Goal: Ask a question

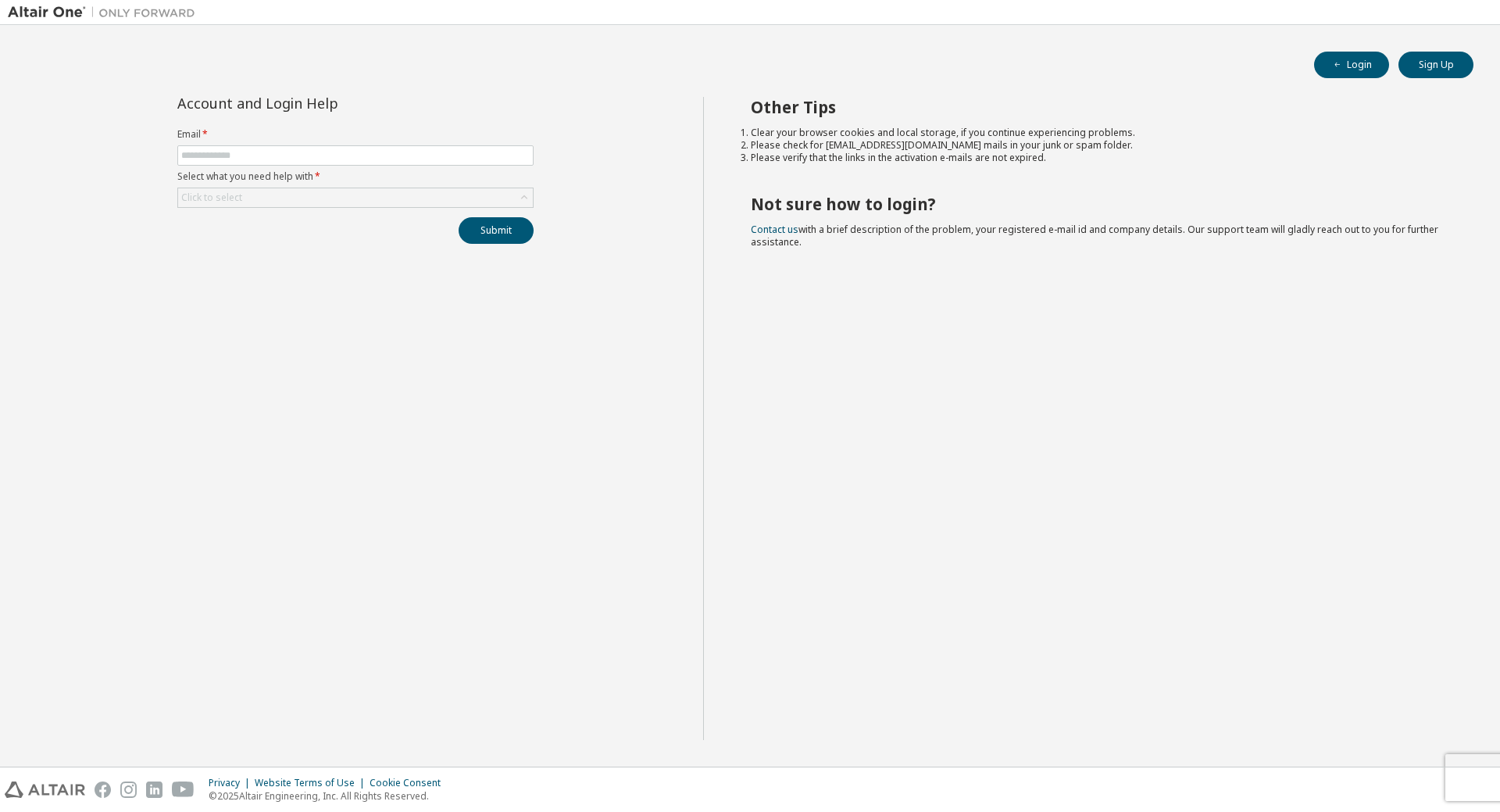
click at [485, 144] on form "Email * Select what you need help with * Click to select" at bounding box center [355, 168] width 356 height 80
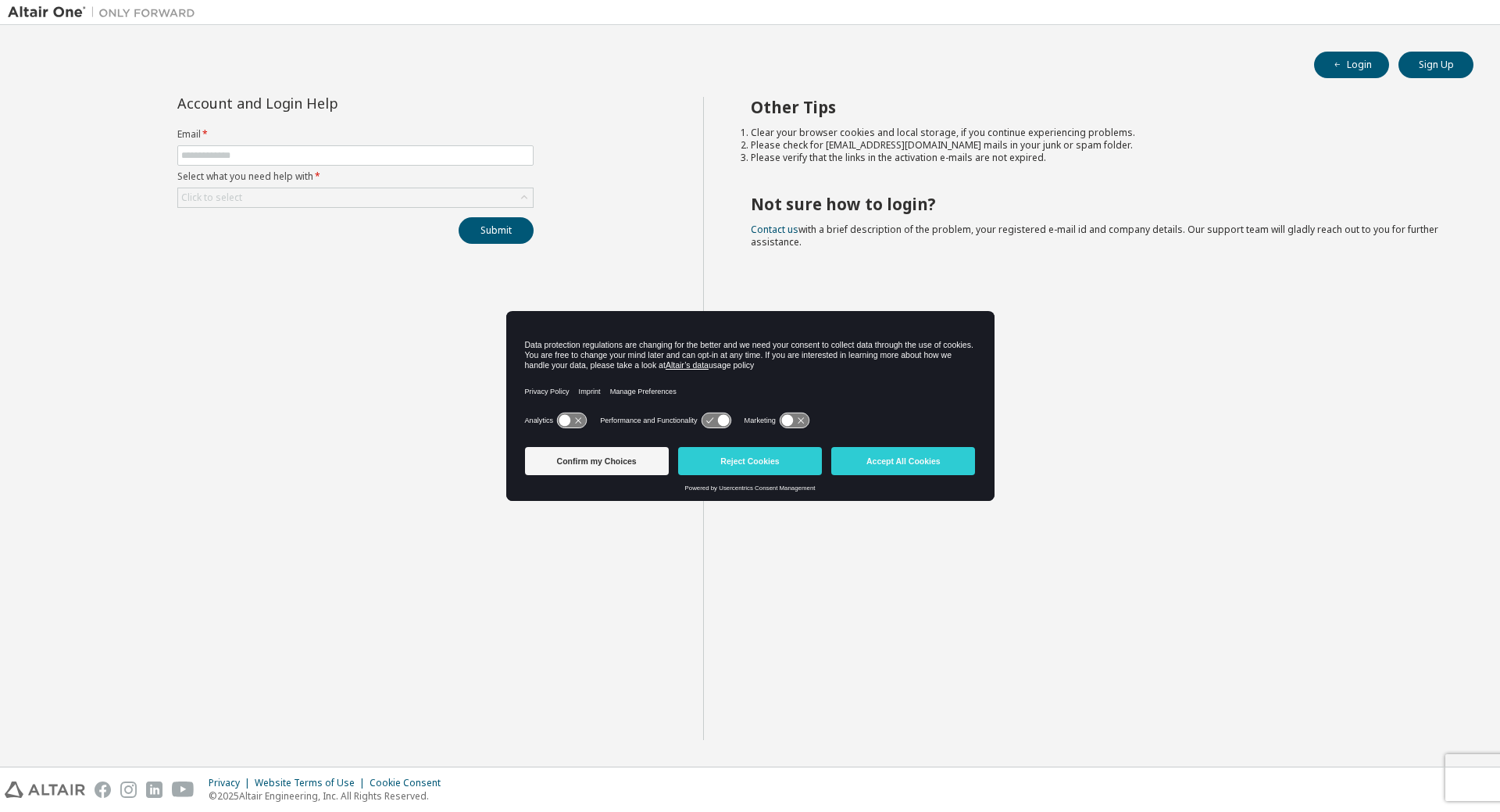
click at [485, 144] on form "Email * Select what you need help with * Click to select" at bounding box center [355, 168] width 356 height 80
click at [754, 458] on button "Reject Cookies" at bounding box center [750, 460] width 144 height 28
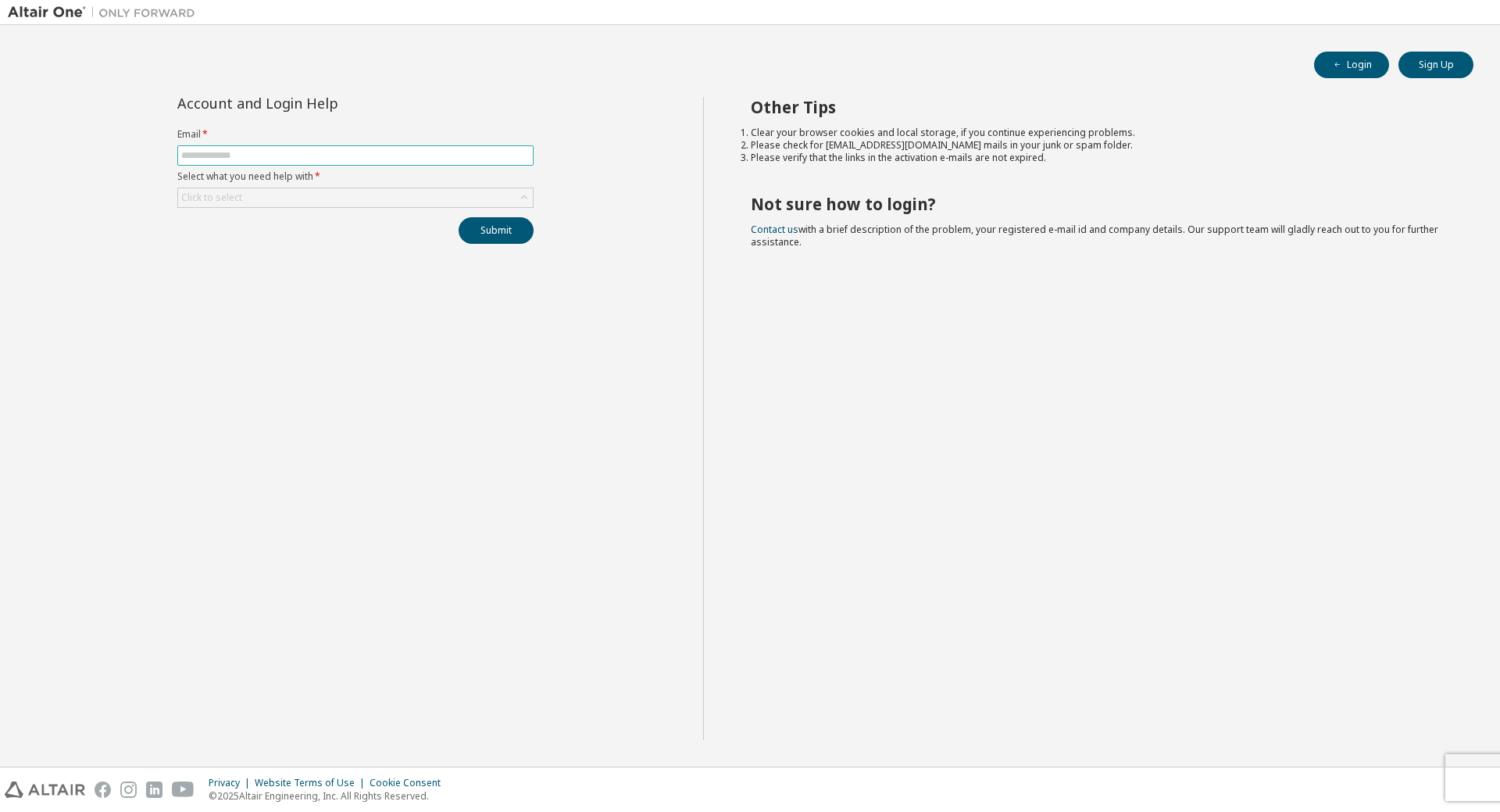
click at [380, 156] on input "text" at bounding box center [355, 155] width 348 height 12
type input "**********"
click at [301, 195] on div "Click to select" at bounding box center [356, 198] width 355 height 19
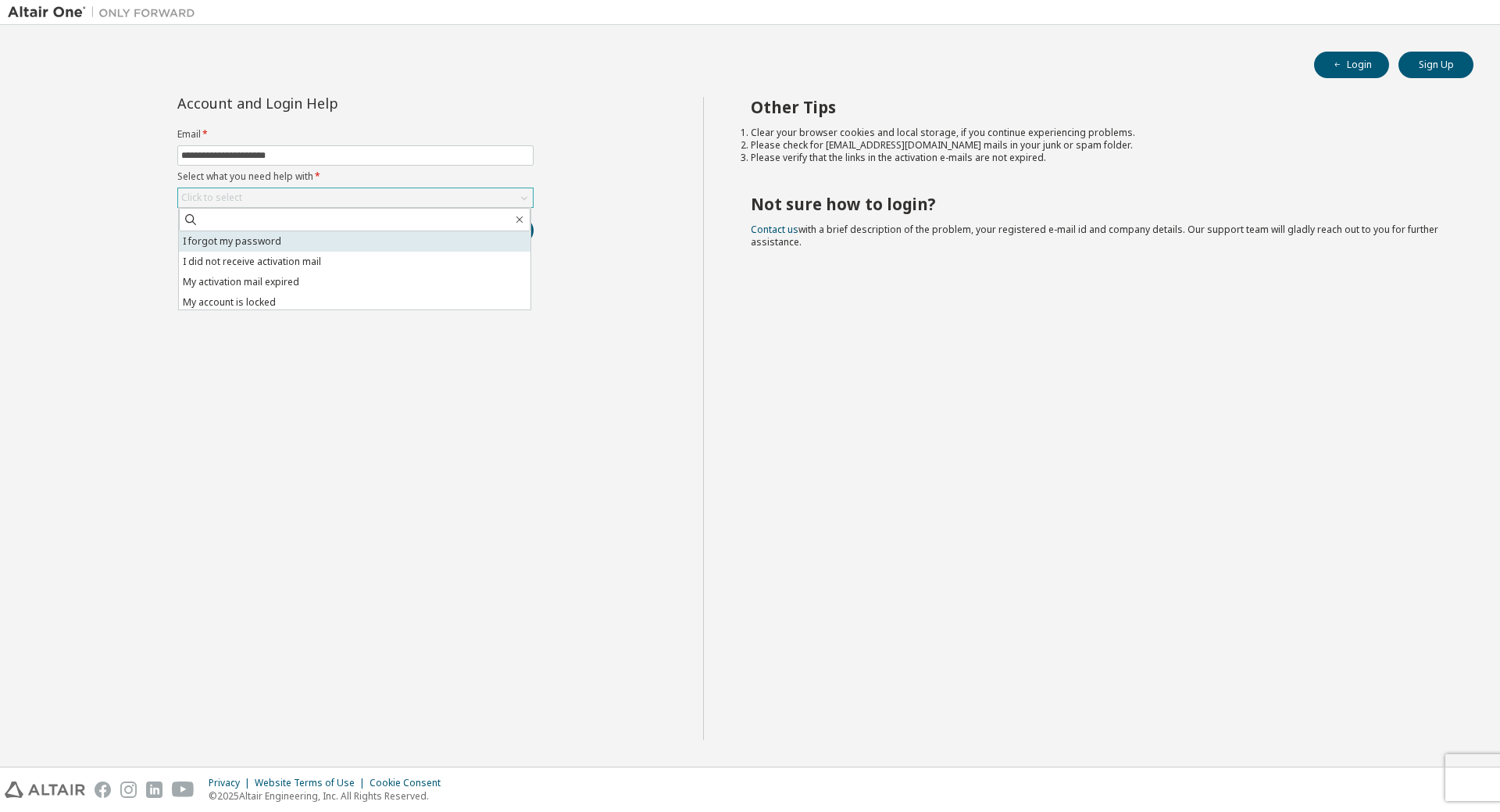
click at [280, 239] on li "I forgot my password" at bounding box center [354, 240] width 351 height 20
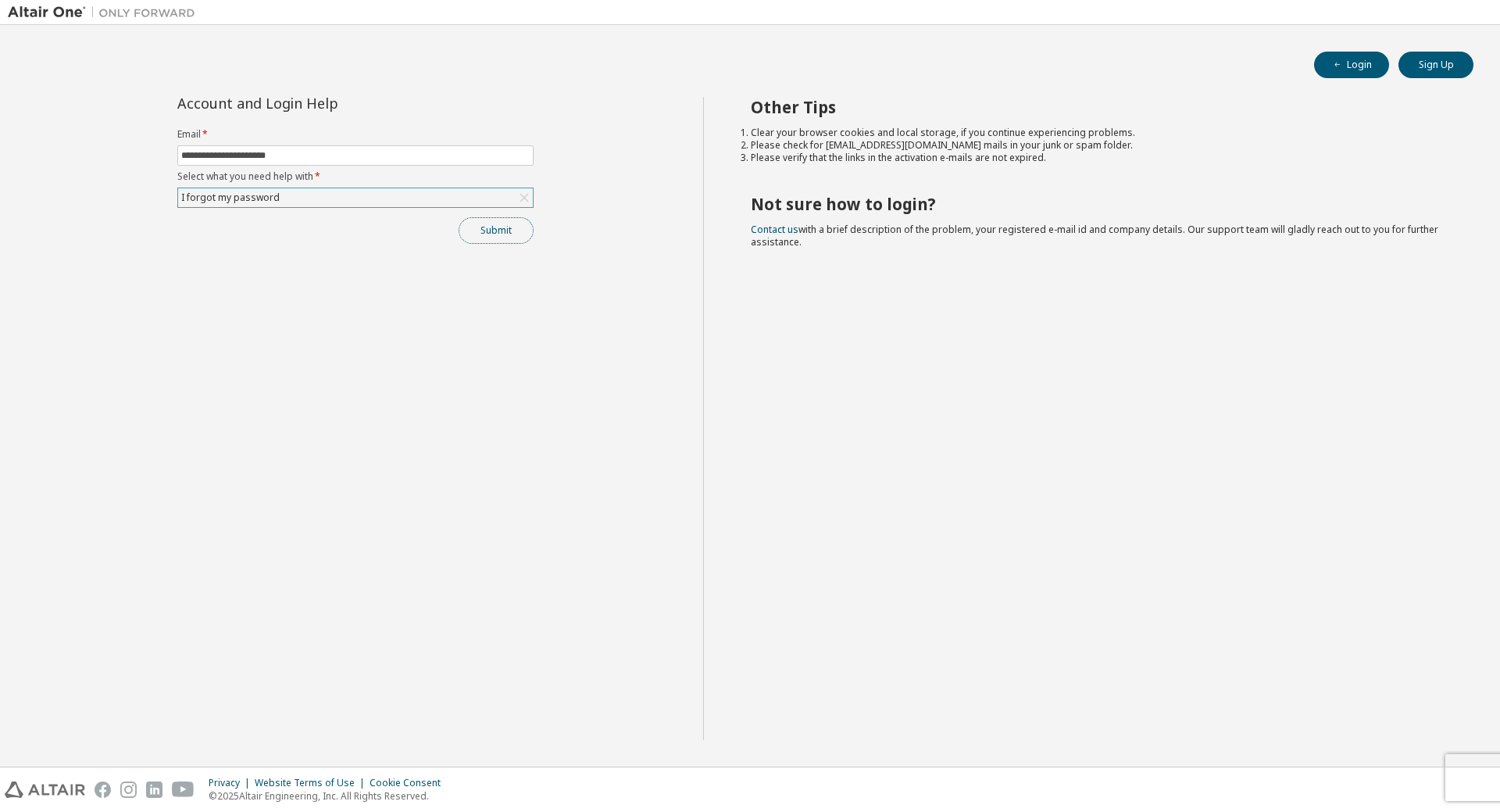
click at [471, 231] on button "Submit" at bounding box center [496, 231] width 75 height 27
